Goal: Information Seeking & Learning: Find specific fact

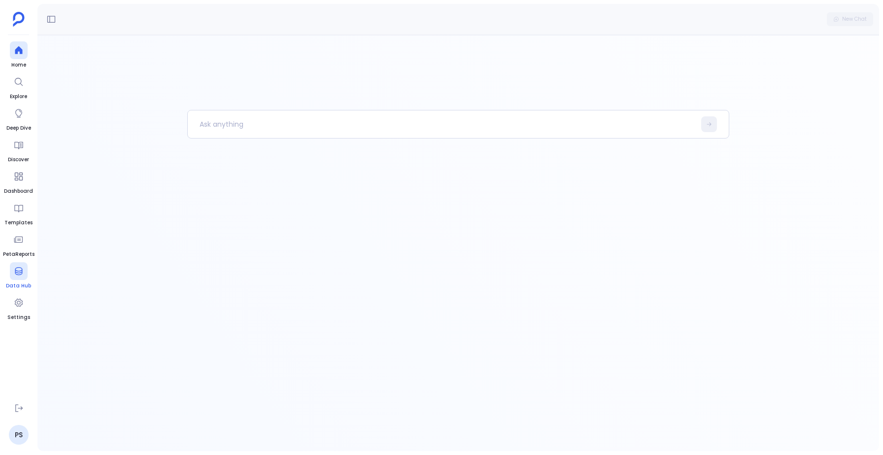
click at [17, 271] on icon at bounding box center [18, 271] width 7 height 8
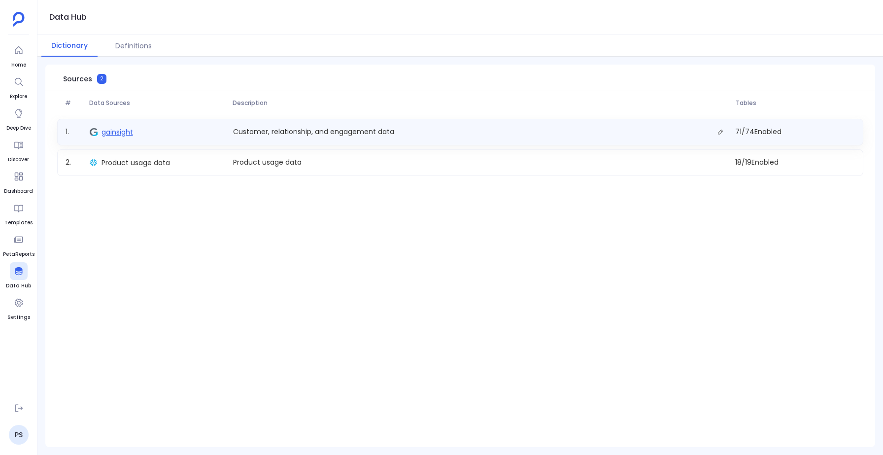
click at [128, 132] on span "gainsight" at bounding box center [118, 132] width 32 height 10
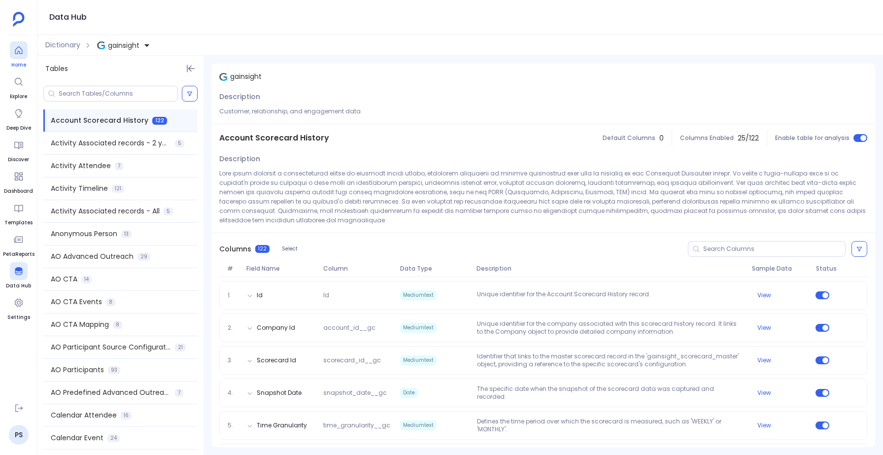
click at [20, 62] on span "Home" at bounding box center [19, 65] width 18 height 8
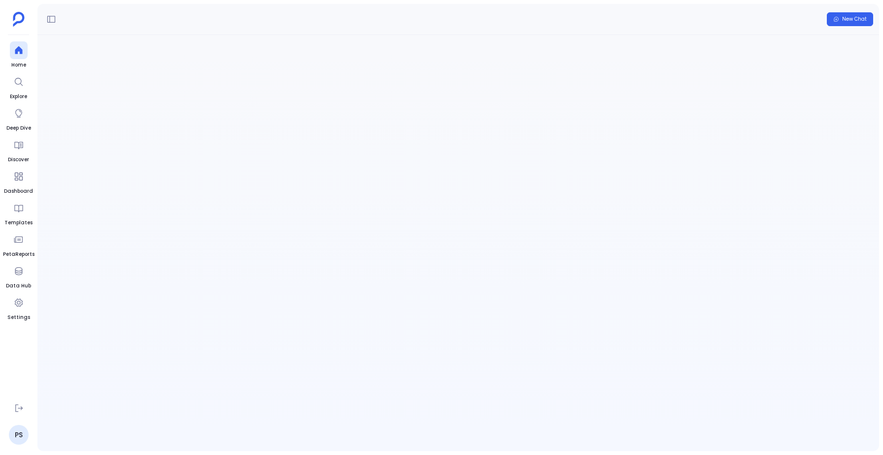
click at [17, 374] on ul "Home Explore Deep Dive Discover Dashboard Templates PetaReports Data Hub Settin…" at bounding box center [19, 218] width 32 height 354
click at [73, 342] on div "Conversation not found Conversación no encontrada Conversazione non trovata Con…" at bounding box center [458, 243] width 842 height 416
click at [18, 394] on ul "Home Explore Deep Dive Discover Dashboard Templates PetaReports Data Hub Settin…" at bounding box center [19, 218] width 32 height 354
click at [21, 371] on ul "Home Explore Deep Dive Discover Dashboard Templates PetaReports Data Hub Settin…" at bounding box center [19, 218] width 32 height 354
click at [30, 358] on ul "Home Explore Deep Dive Discover Dashboard Templates PetaReports Data Hub Settin…" at bounding box center [19, 218] width 32 height 354
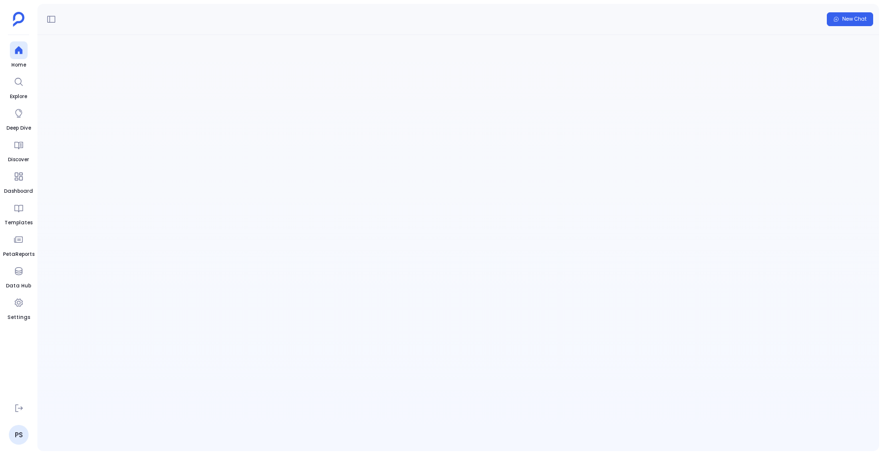
drag, startPoint x: 20, startPoint y: 406, endPoint x: 163, endPoint y: 330, distance: 161.2
click at [163, 330] on div "Home Explore Deep Dive Discover Dashboard Templates PetaReports Data Hub Settin…" at bounding box center [441, 227] width 883 height 455
click at [17, 437] on link "PS" at bounding box center [19, 435] width 20 height 20
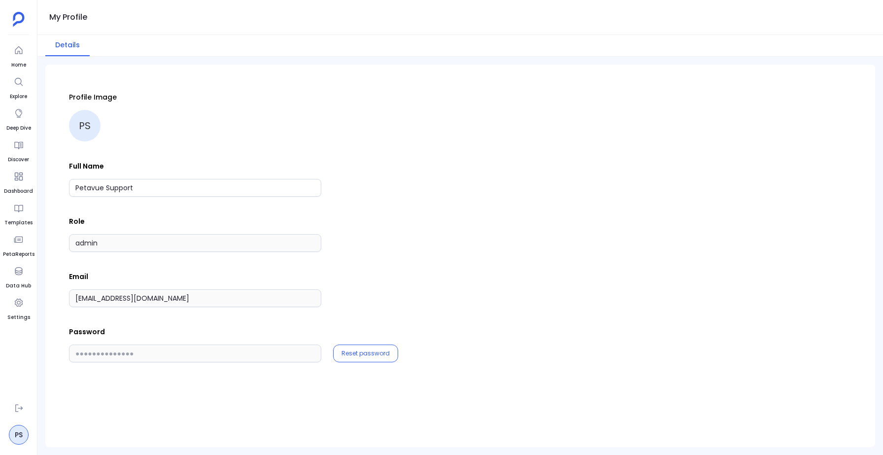
click at [380, 204] on div "Profile Image PS Full Name Petavue Support Role admin Email support+gsgongmaske…" at bounding box center [460, 227] width 783 height 270
click at [141, 313] on div "Profile Image PS Full Name Petavue Support Role admin Email support+gsgongmaske…" at bounding box center [460, 227] width 783 height 270
click at [17, 413] on icon at bounding box center [19, 408] width 10 height 10
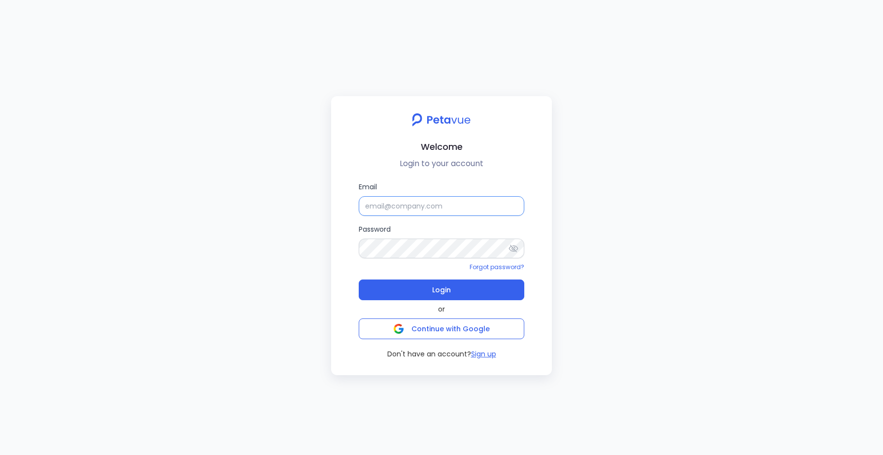
click at [390, 206] on input "Email" at bounding box center [442, 206] width 166 height 20
type input "support+gsgongmasked@petavue.com"
click at [533, 224] on div "Email support+gsgongmasked@petavue.com Password Forgot password? Login or Conti…" at bounding box center [441, 270] width 205 height 178
click at [511, 252] on icon at bounding box center [514, 248] width 10 height 10
click at [512, 251] on icon at bounding box center [514, 248] width 10 height 10
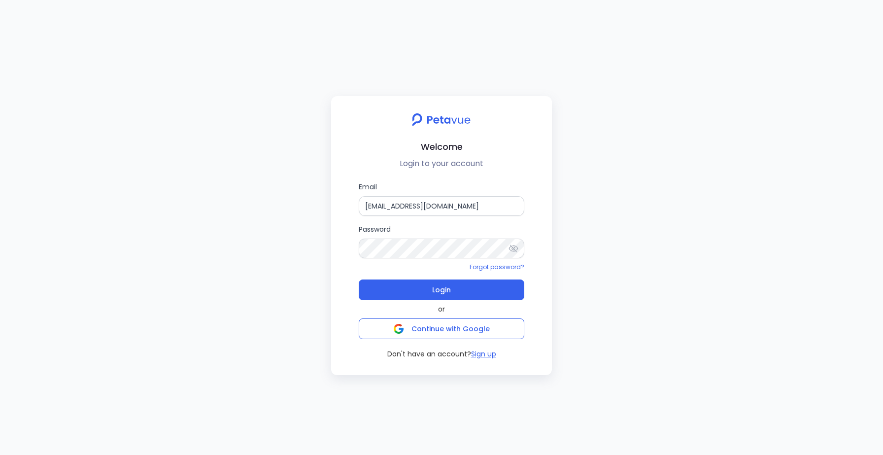
click at [525, 229] on div "Email support+gsgongmasked@petavue.com Password Forgot password? Login or Conti…" at bounding box center [441, 270] width 205 height 178
click at [525, 227] on div "Email support+gsgongmasked@petavue.com Password Forgot password? Login or Conti…" at bounding box center [441, 270] width 205 height 178
click at [525, 226] on div "Email support+gsgongmasked@petavue.com Password Forgot password? Login or Conti…" at bounding box center [441, 270] width 205 height 178
click at [435, 292] on span "Login" at bounding box center [441, 290] width 19 height 14
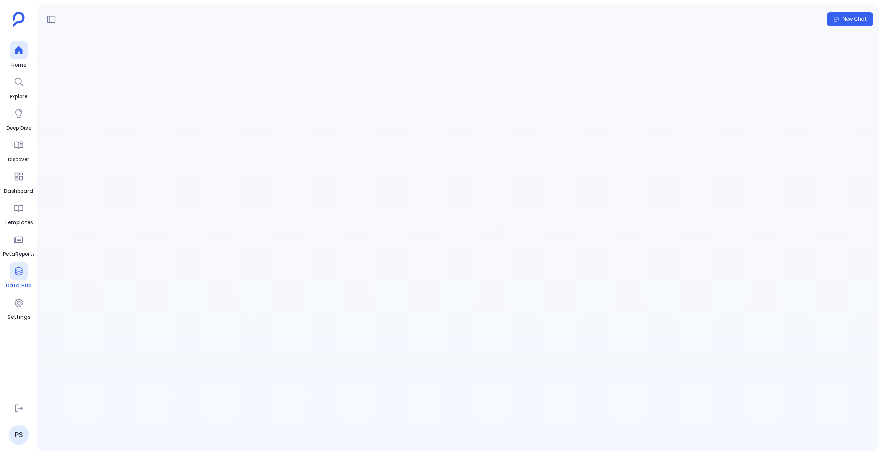
click at [17, 278] on div at bounding box center [19, 271] width 18 height 18
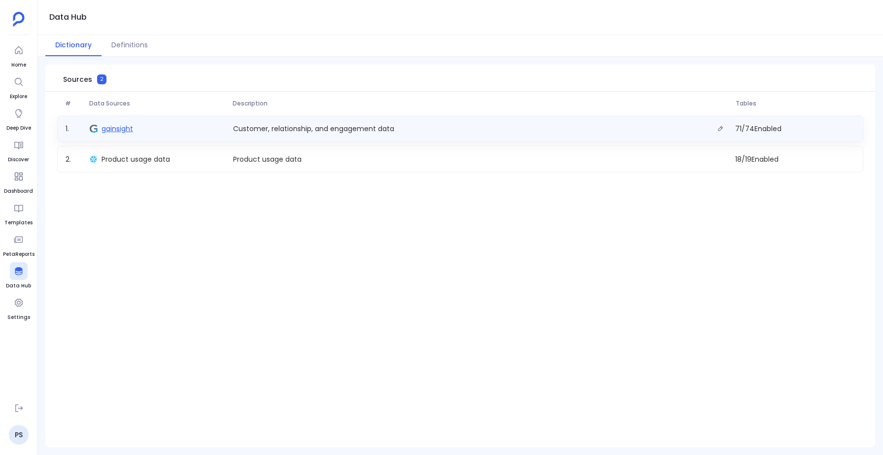
click at [117, 128] on span "gainsight" at bounding box center [118, 129] width 32 height 10
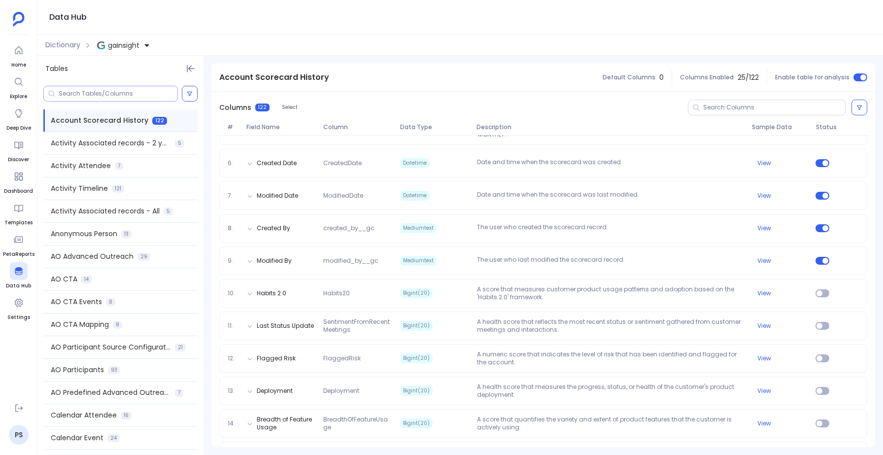
click at [74, 90] on input at bounding box center [118, 94] width 119 height 8
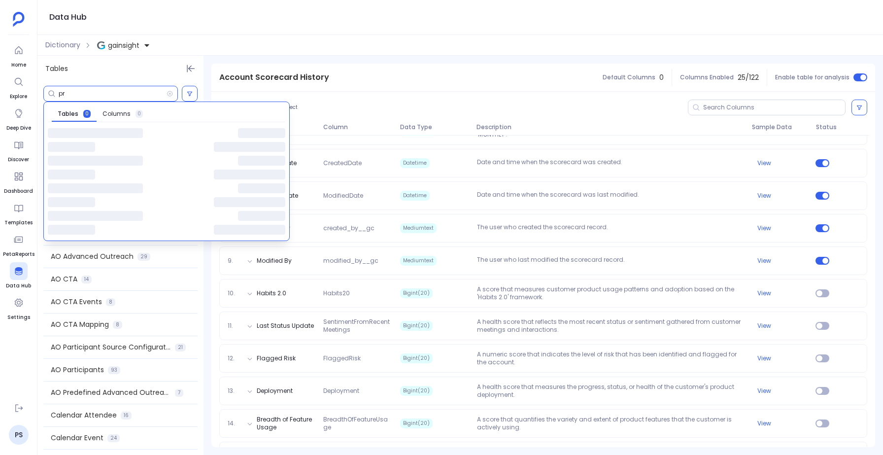
type input "p"
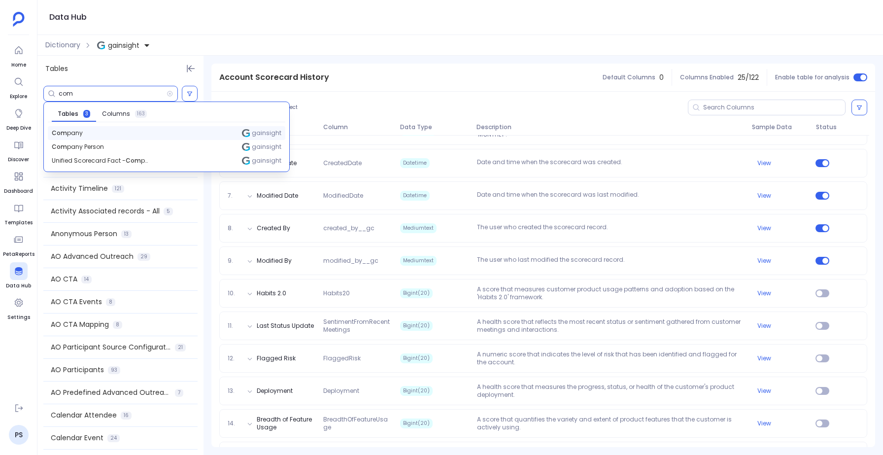
type input "com"
click at [77, 134] on span "Com pany" at bounding box center [67, 133] width 31 height 8
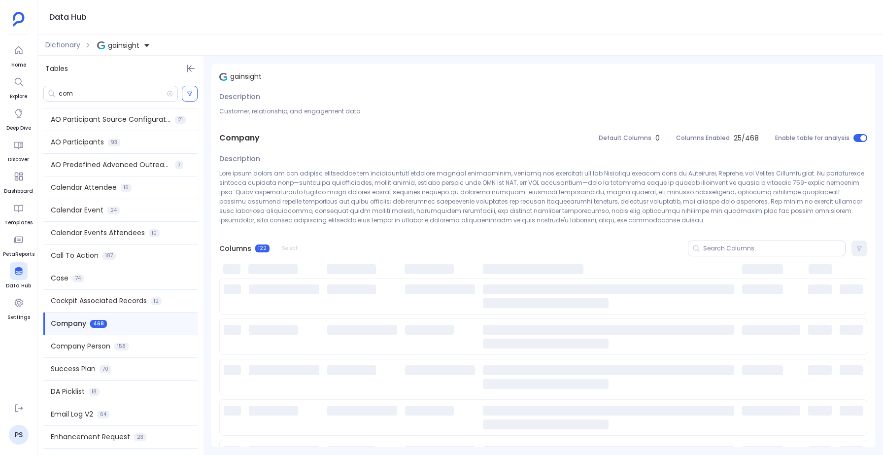
scroll to position [271, 0]
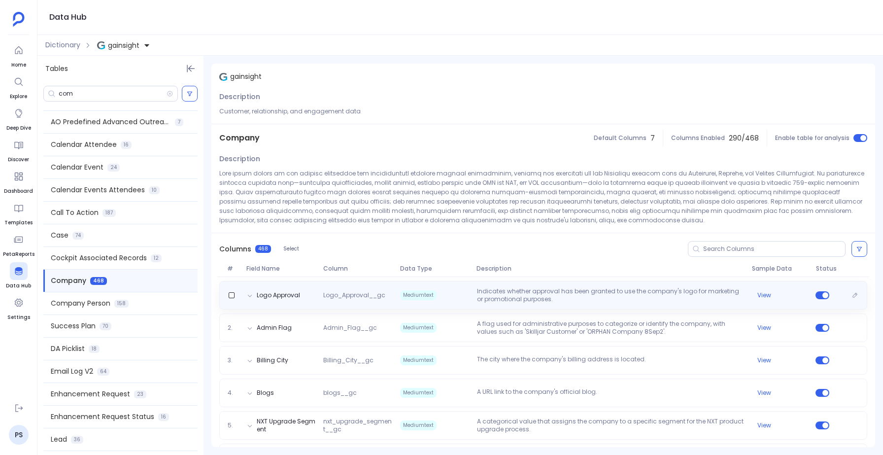
click at [493, 292] on p "Indicates whether approval has been granted to use the company's logo for marke…" at bounding box center [610, 295] width 275 height 16
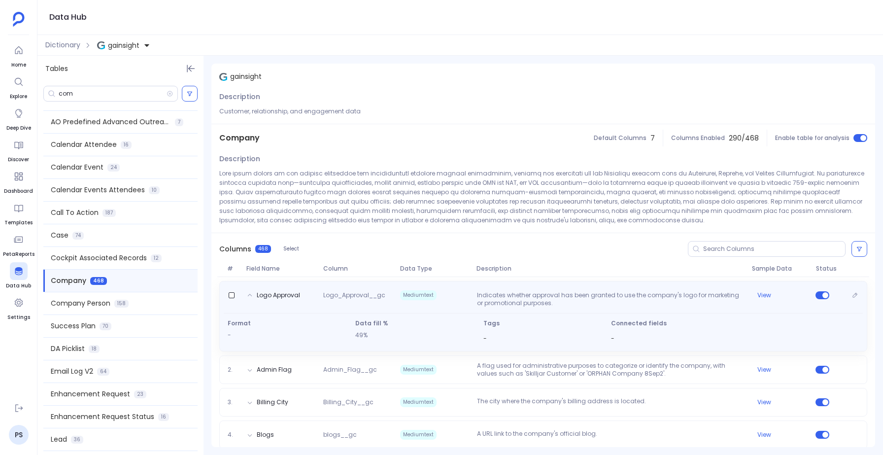
click at [493, 292] on p "Indicates whether approval has been granted to use the company's logo for marke…" at bounding box center [610, 299] width 275 height 16
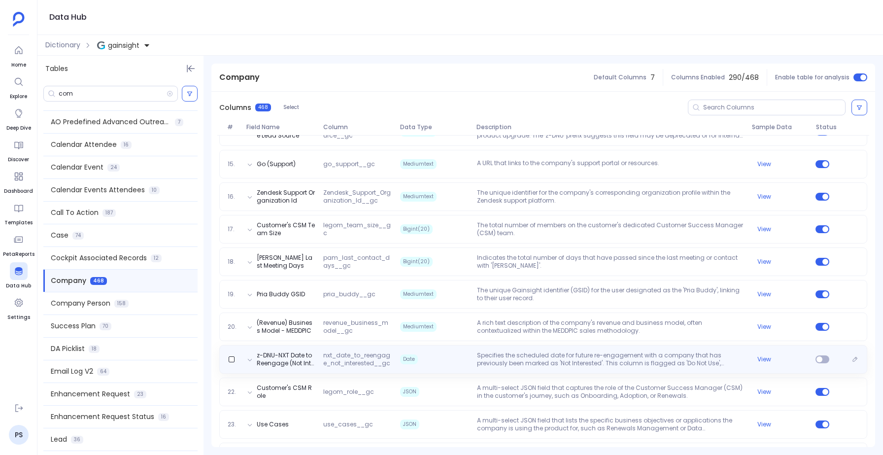
scroll to position [0, 0]
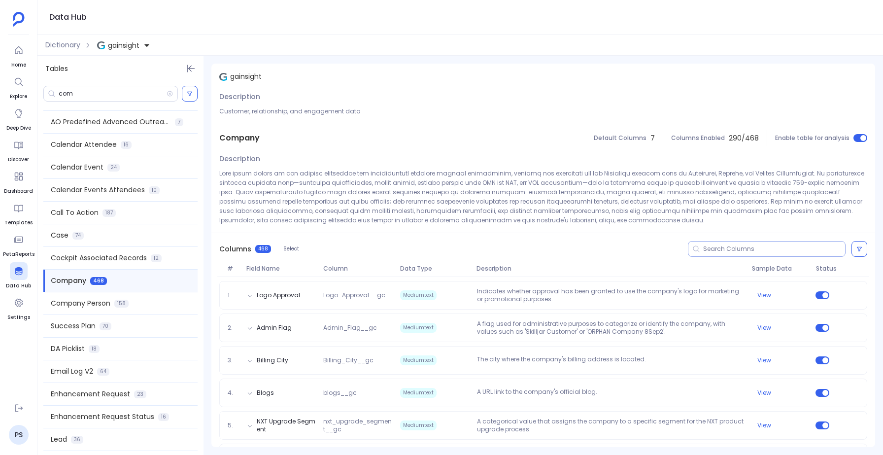
click at [745, 249] on input at bounding box center [774, 249] width 142 height 8
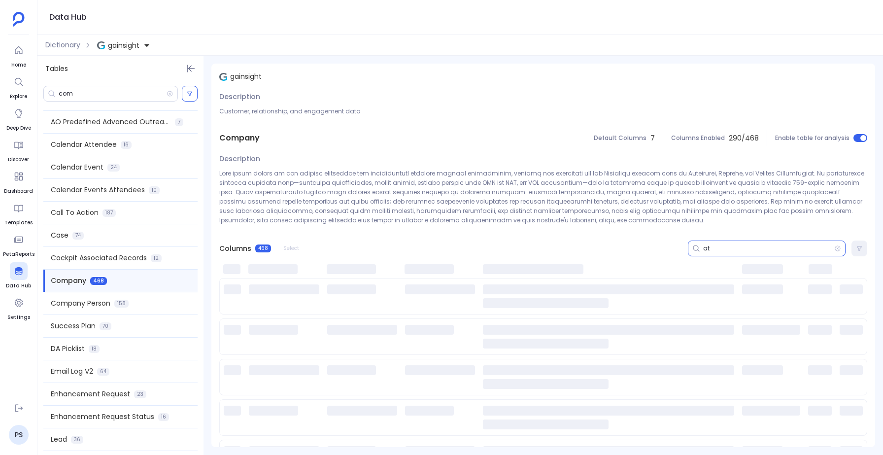
type input "a"
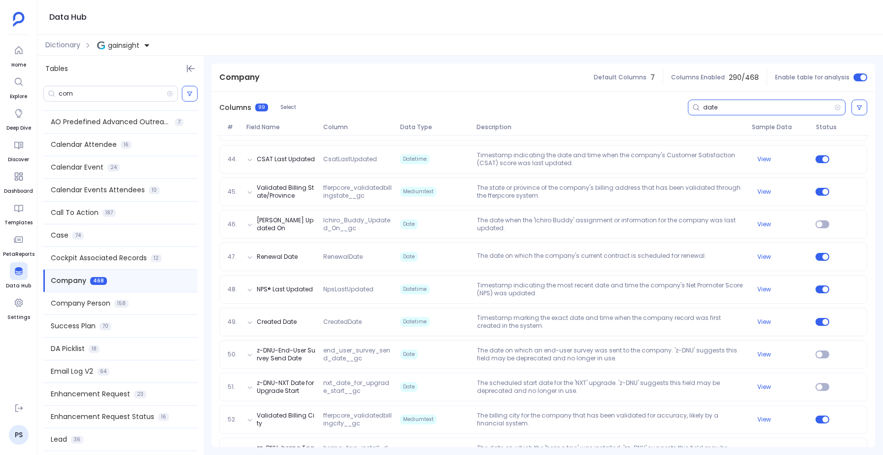
scroll to position [1536, 0]
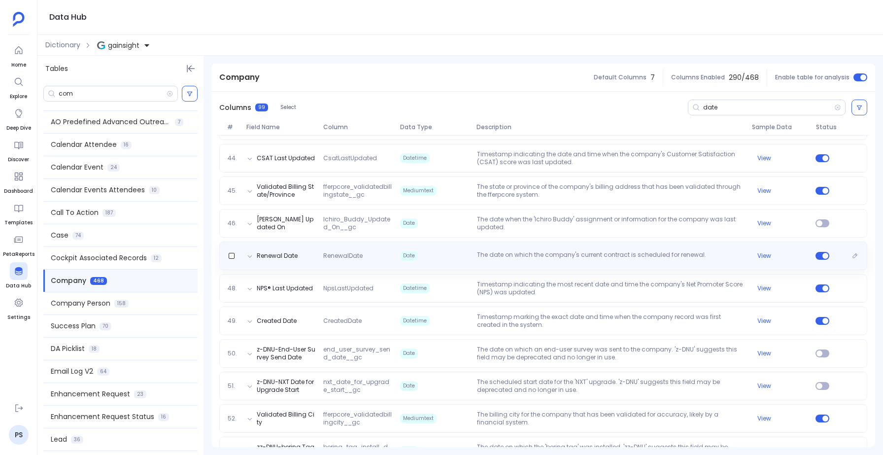
click at [508, 260] on p "The date on which the company's current contract is scheduled for renewal." at bounding box center [610, 256] width 275 height 10
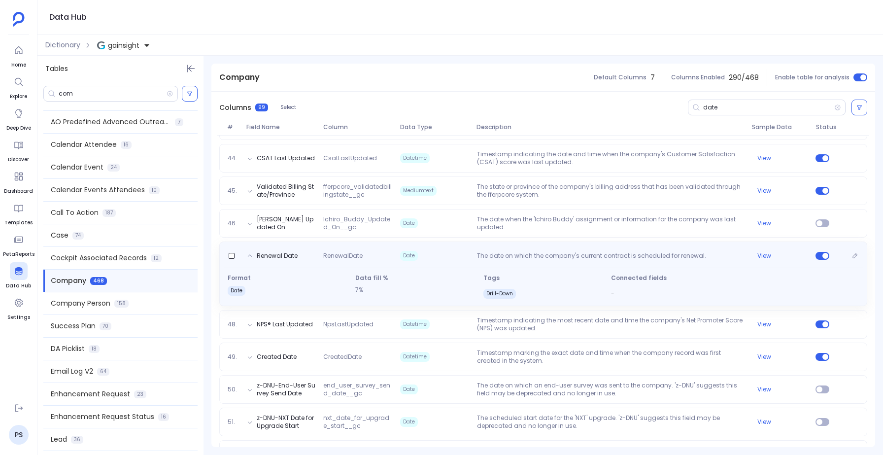
click at [508, 260] on p "The date on which the company's current contract is scheduled for renewal." at bounding box center [610, 257] width 275 height 10
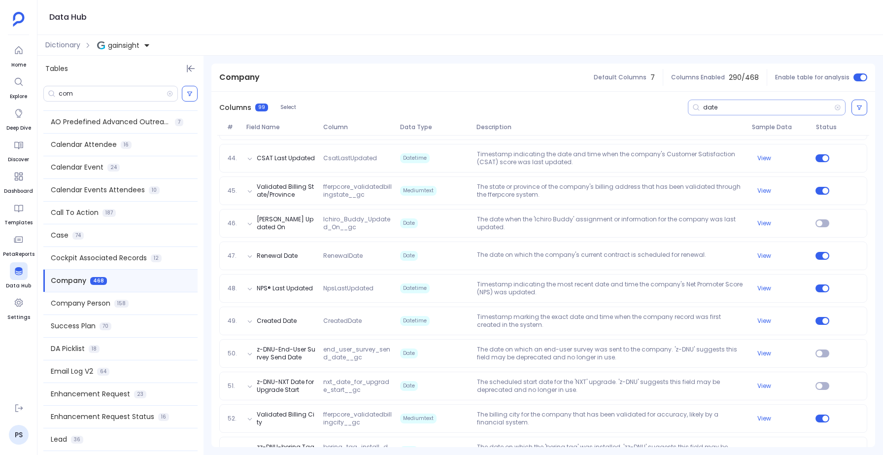
click at [723, 106] on input "date" at bounding box center [768, 108] width 131 height 8
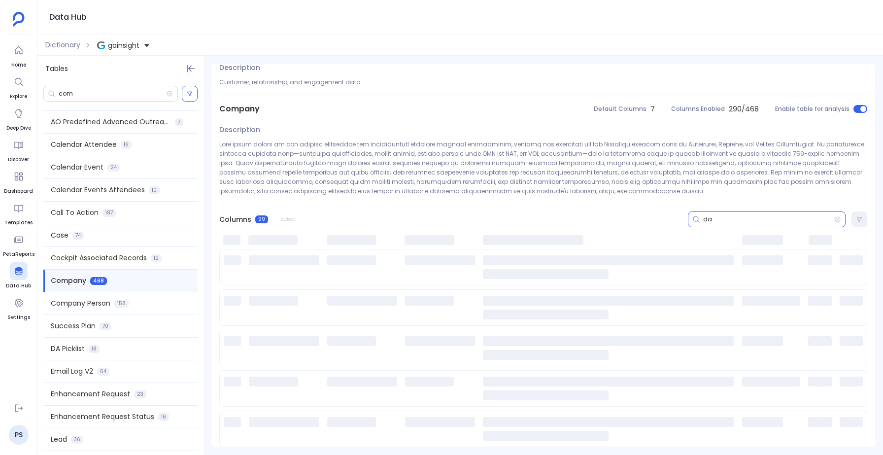
type input "d"
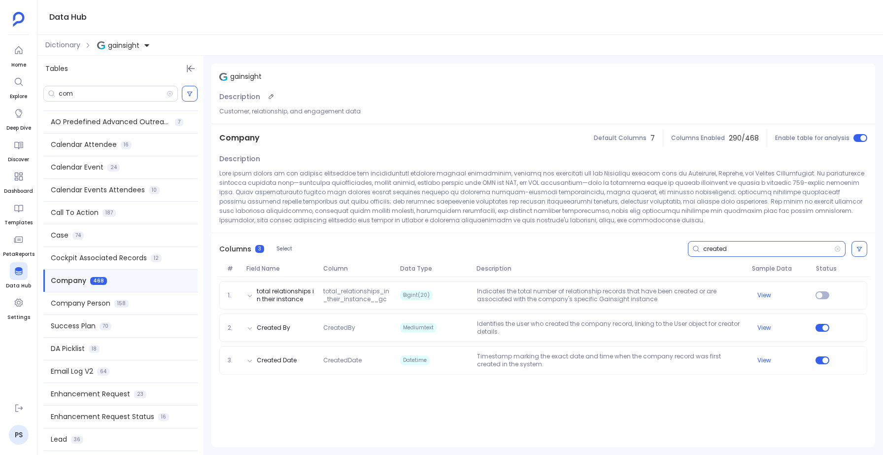
scroll to position [0, 0]
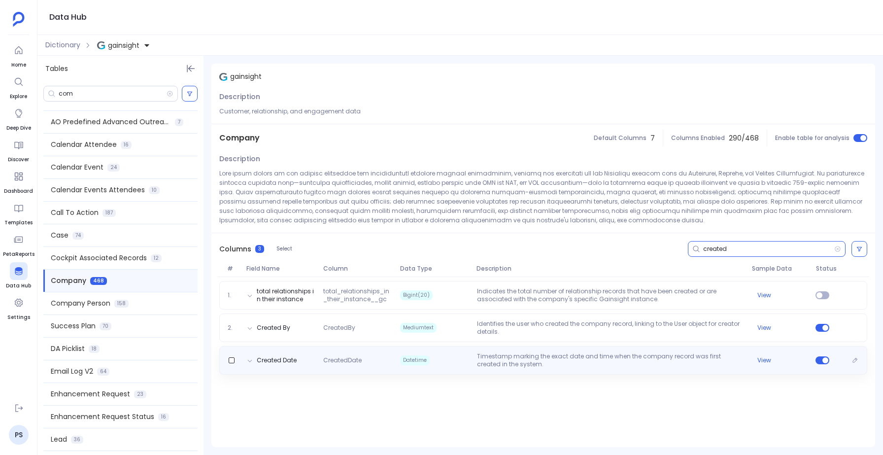
type input "created"
click at [464, 373] on div "Created Date CreatedDate Datetime Timestamp marking the exact date and time whe…" at bounding box center [543, 360] width 648 height 29
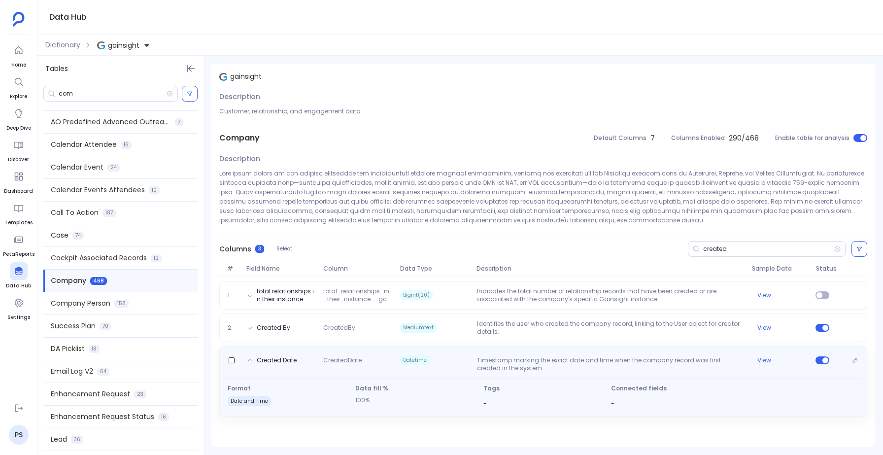
click at [418, 371] on div "Created Date CreatedDate Datetime Timestamp marking the exact date and time whe…" at bounding box center [543, 362] width 639 height 20
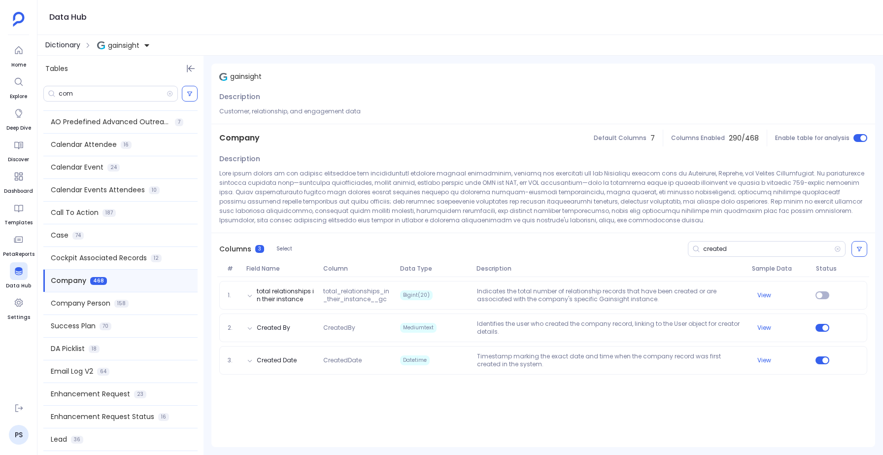
click at [69, 45] on span "Dictionary" at bounding box center [62, 45] width 35 height 10
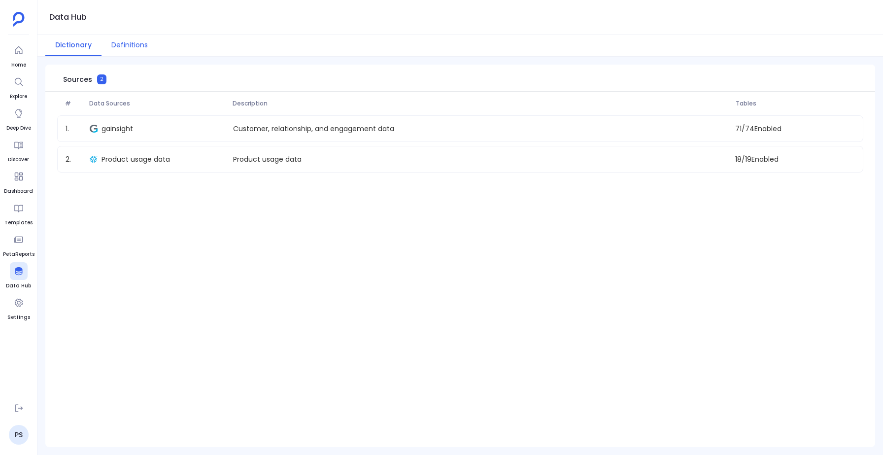
click at [126, 44] on button "Definitions" at bounding box center [130, 45] width 56 height 21
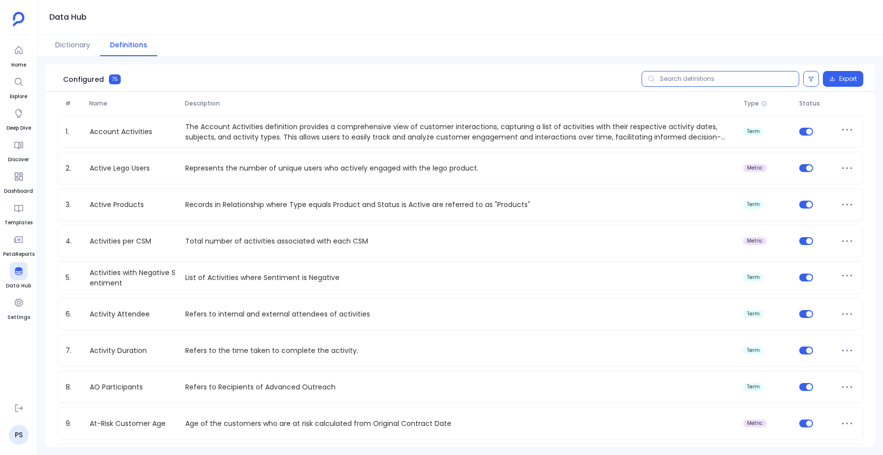
click at [680, 82] on input "text" at bounding box center [721, 79] width 158 height 16
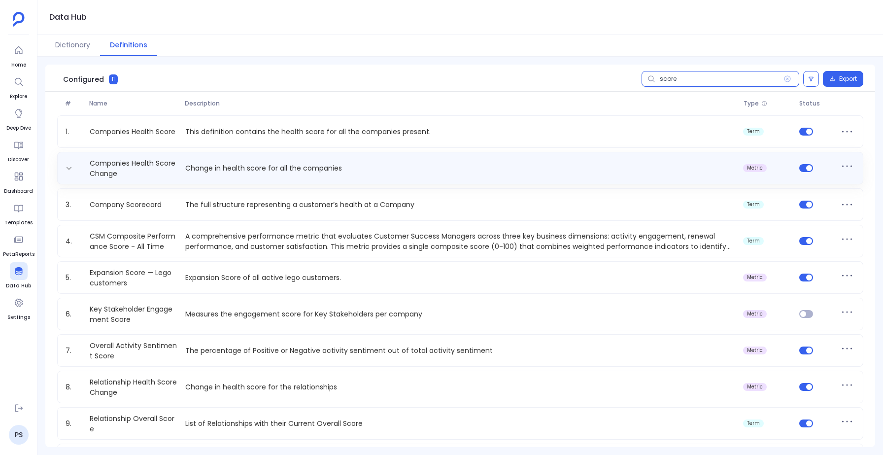
type input "score"
click at [238, 168] on p "Change in health score for all the companies" at bounding box center [460, 168] width 558 height 10
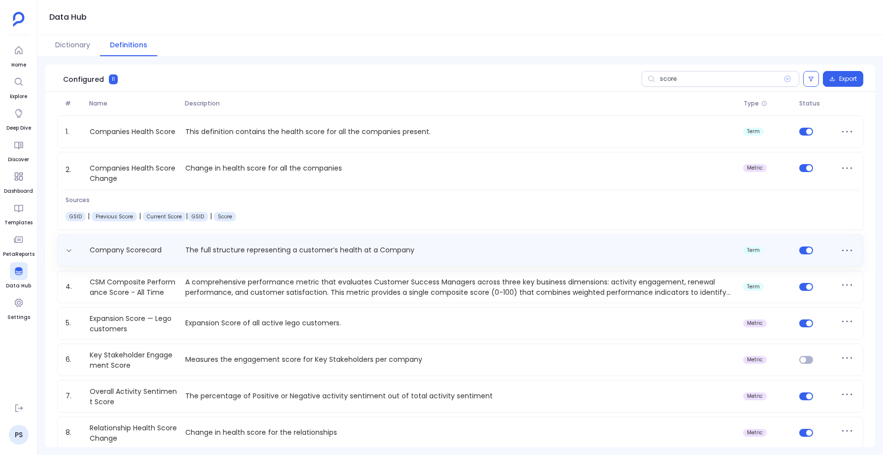
scroll to position [119, 0]
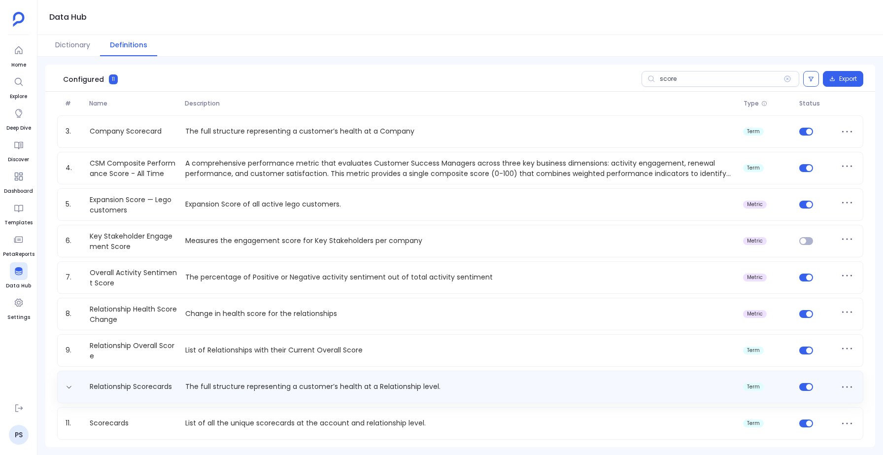
click at [272, 382] on p "The full structure representing a customer’s health at a Relationship level." at bounding box center [460, 387] width 558 height 10
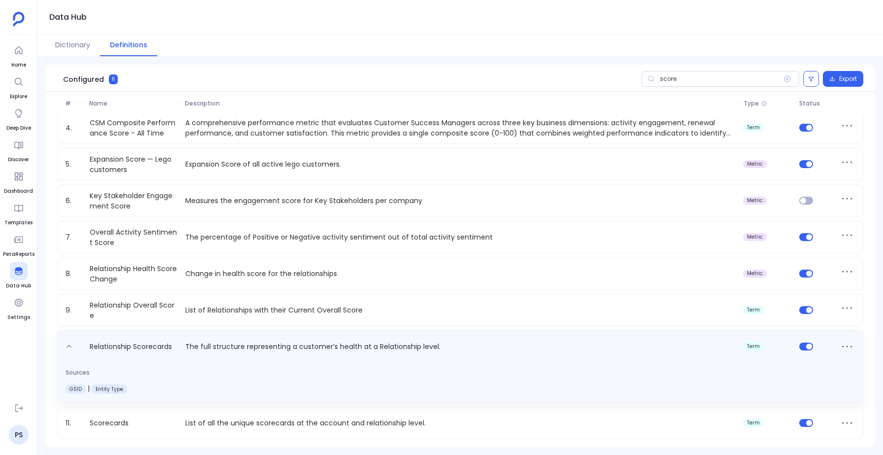
scroll to position [113, 0]
click at [116, 348] on link "Relationship Scorecards" at bounding box center [131, 349] width 90 height 16
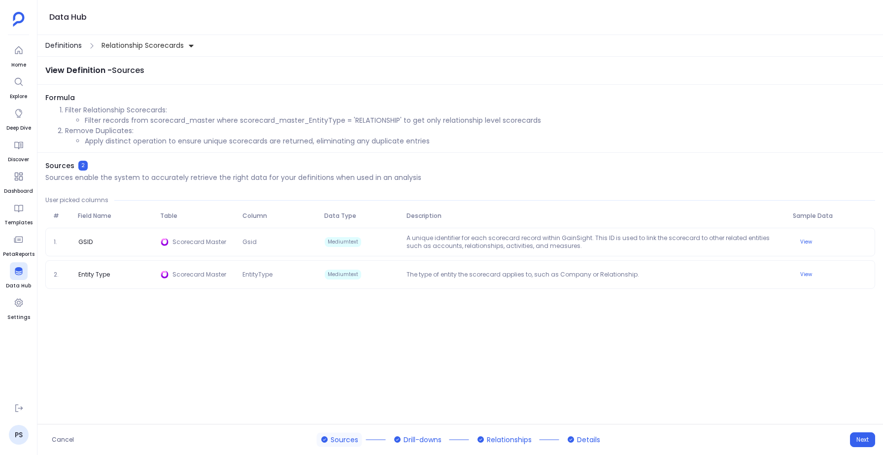
click at [67, 45] on span "Definitions" at bounding box center [63, 45] width 36 height 10
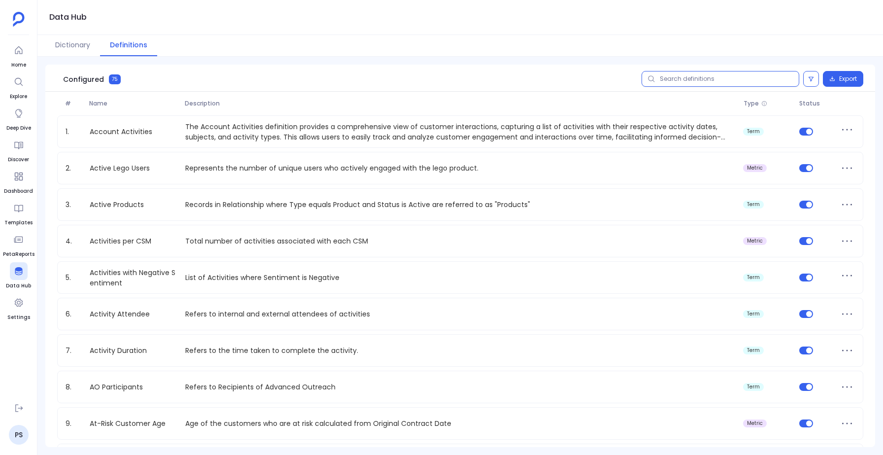
click at [703, 81] on input "text" at bounding box center [721, 79] width 158 height 16
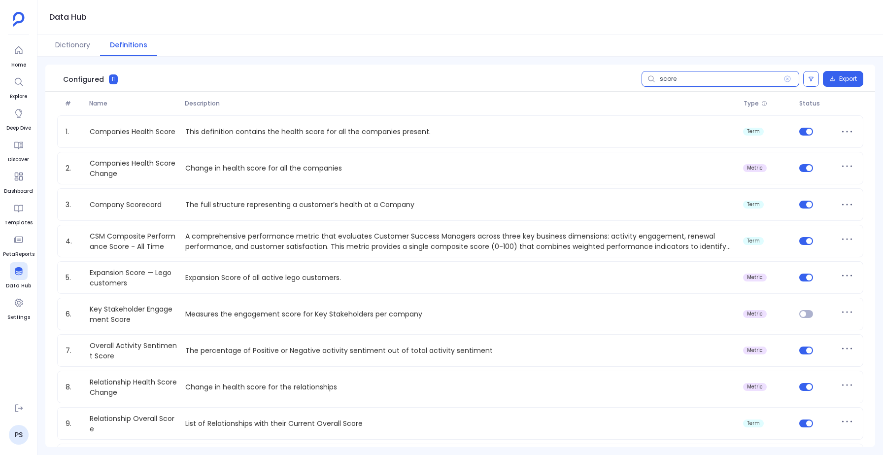
type input "score"
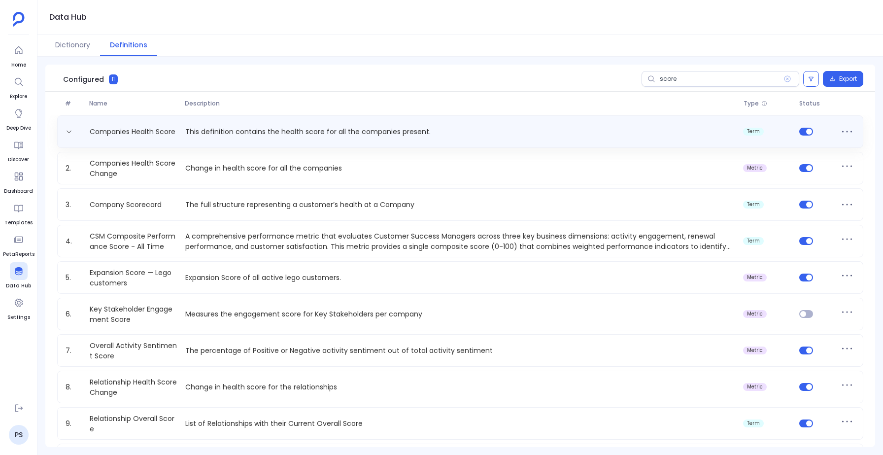
click at [283, 138] on div "Companies Health Score This definition contains the health score for all the co…" at bounding box center [461, 132] width 798 height 16
